Goal: Task Accomplishment & Management: Manage account settings

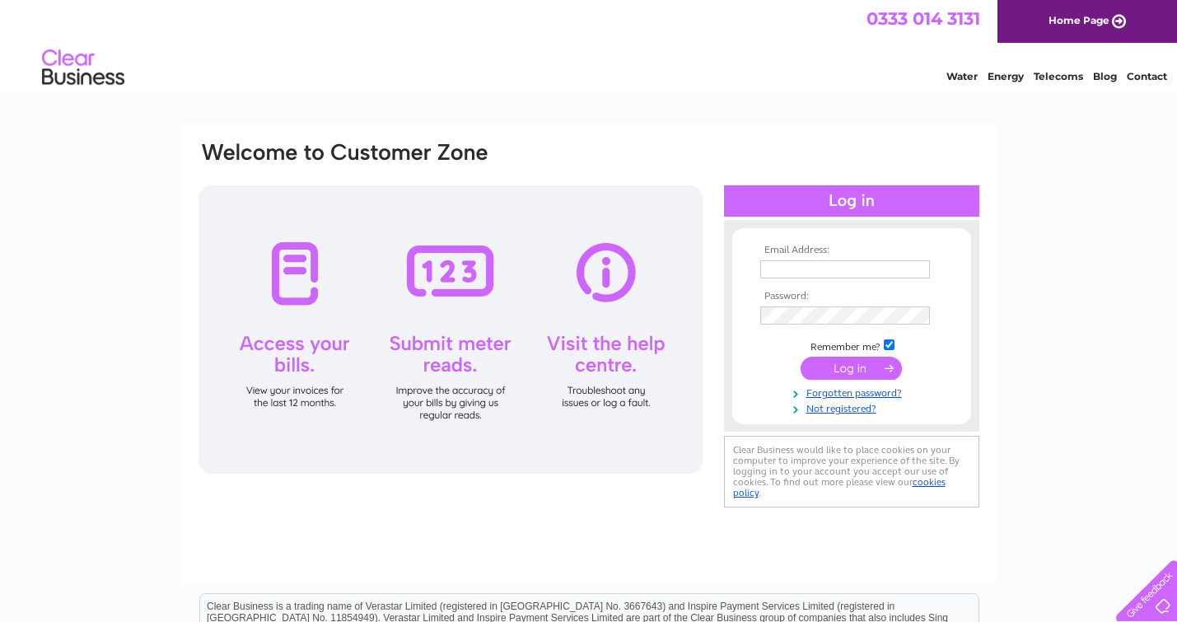
type input "[EMAIL_ADDRESS][DOMAIN_NAME]"
click at [846, 364] on input "submit" at bounding box center [851, 368] width 101 height 23
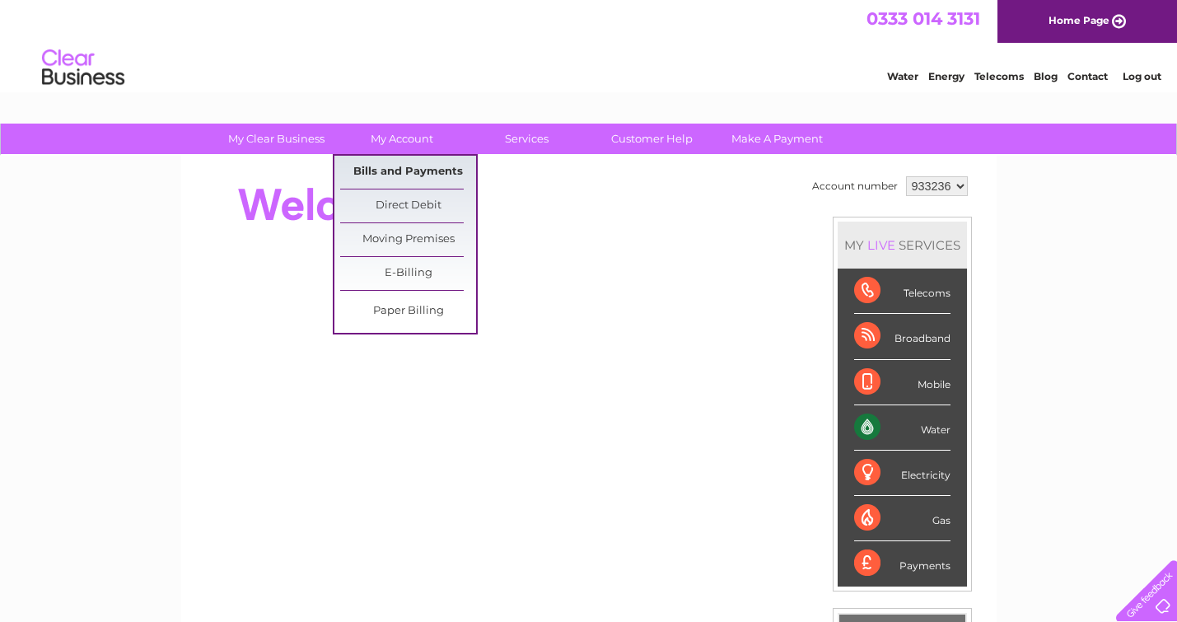
click at [398, 166] on link "Bills and Payments" at bounding box center [408, 172] width 136 height 33
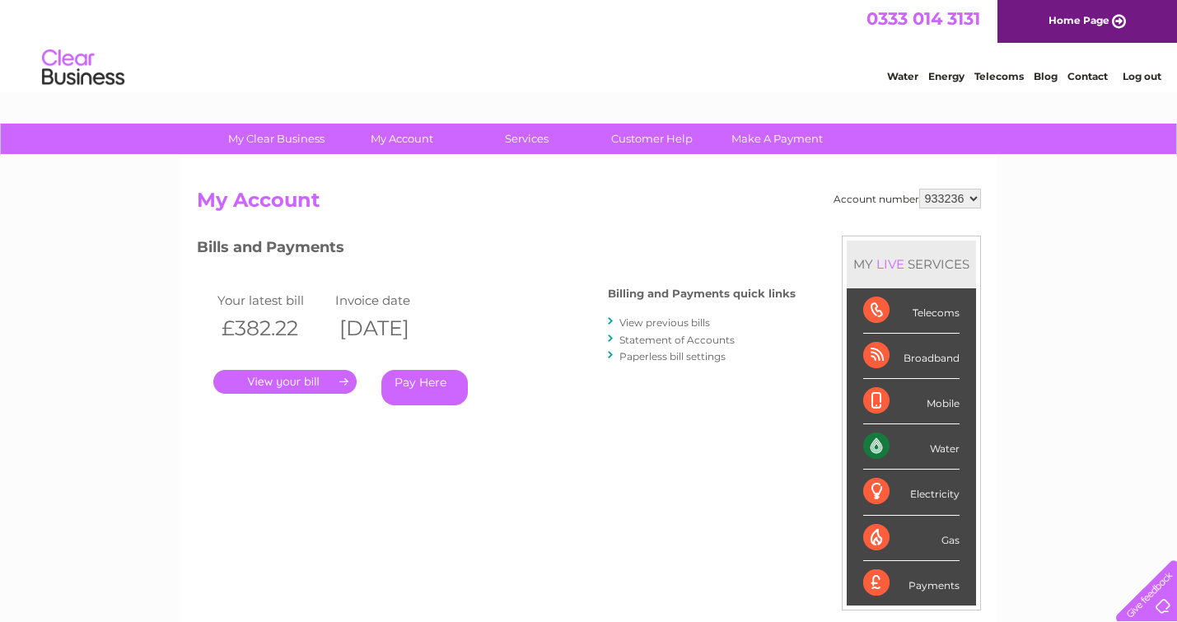
click at [287, 381] on link "." at bounding box center [284, 382] width 143 height 24
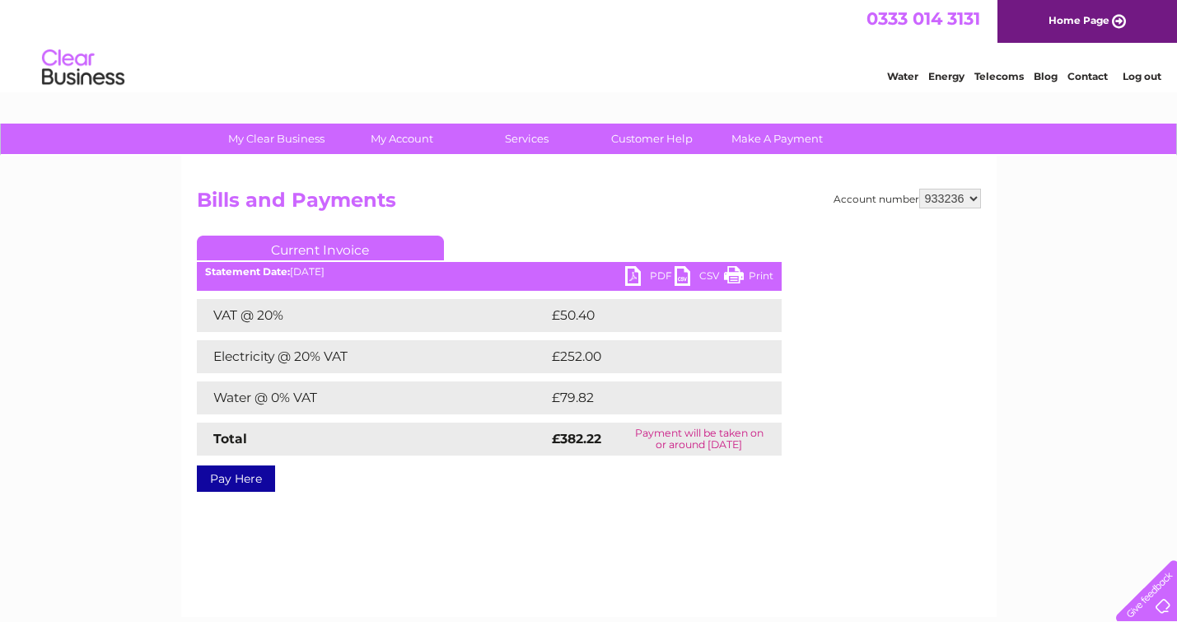
click at [649, 277] on link "PDF" at bounding box center [649, 278] width 49 height 24
click at [745, 275] on link "Print" at bounding box center [748, 278] width 49 height 24
